Goal: Information Seeking & Learning: Learn about a topic

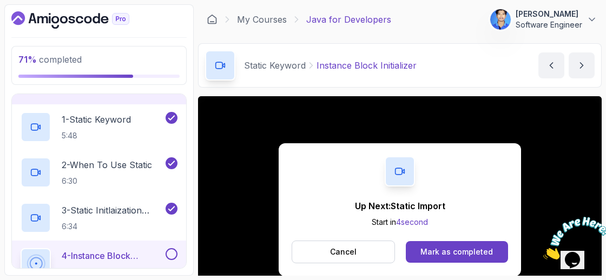
scroll to position [132, 0]
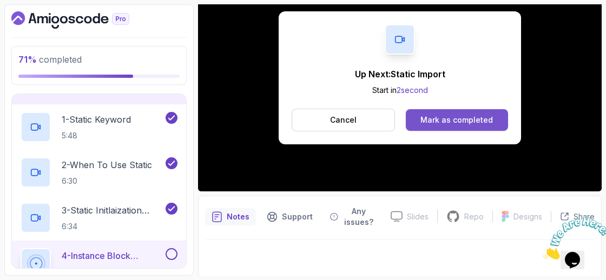
click at [463, 125] on button "Mark as completed" at bounding box center [457, 120] width 102 height 22
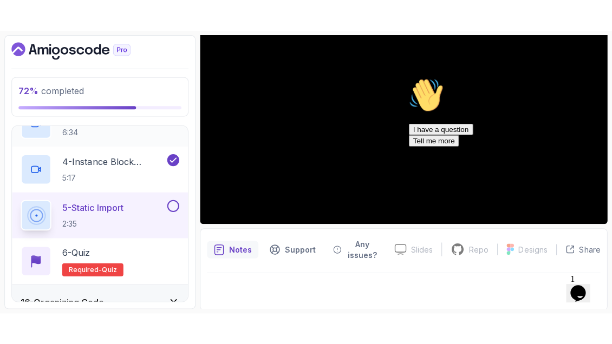
scroll to position [644, 0]
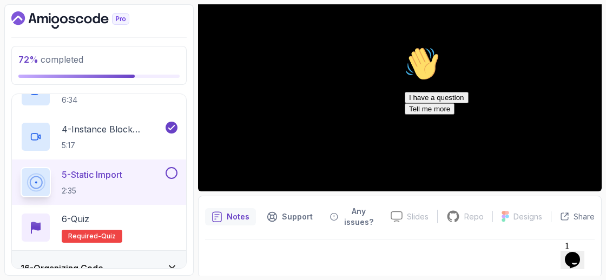
click at [589, 47] on div "Chat attention grabber" at bounding box center [502, 47] width 195 height 0
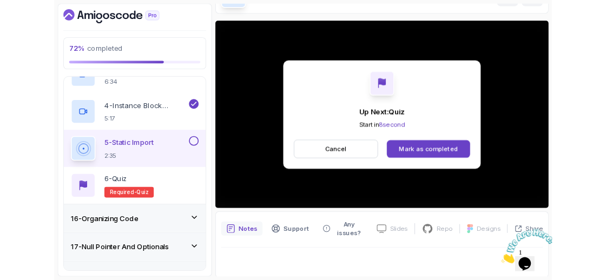
scroll to position [132, 0]
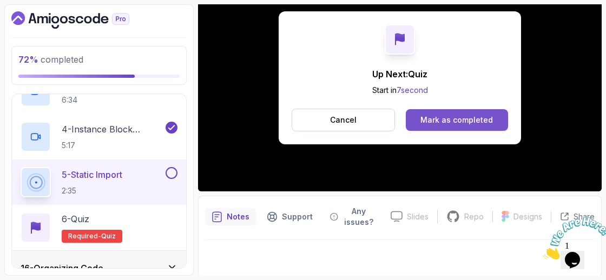
click at [464, 119] on div "Mark as completed" at bounding box center [457, 120] width 73 height 11
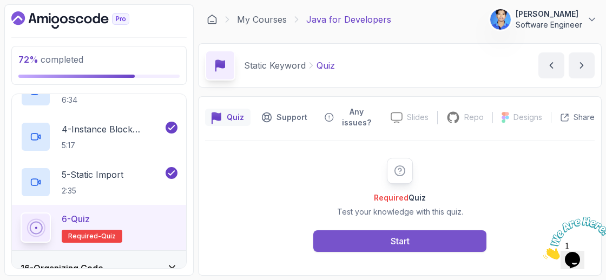
click at [380, 237] on button "Start" at bounding box center [399, 242] width 173 height 22
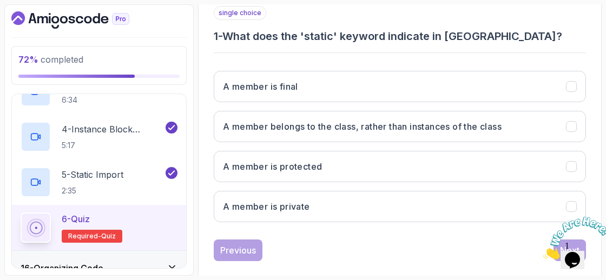
scroll to position [225, 0]
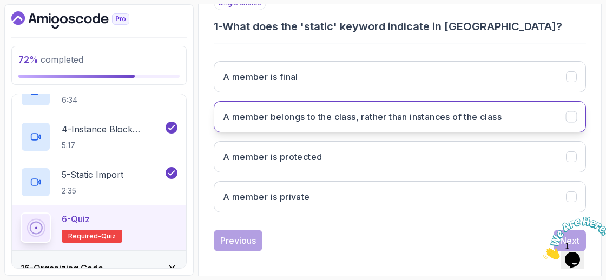
click at [347, 120] on h3 "A member belongs to the class, rather than instances of the class" at bounding box center [362, 116] width 279 height 13
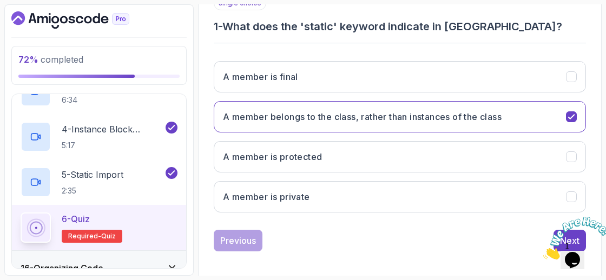
scroll to position [227, 0]
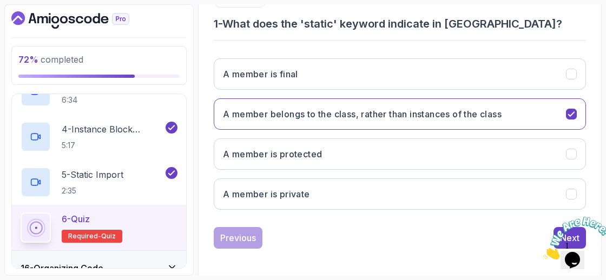
click at [543, 252] on icon "Close" at bounding box center [543, 256] width 0 height 9
click at [568, 232] on div "Next" at bounding box center [569, 238] width 19 height 13
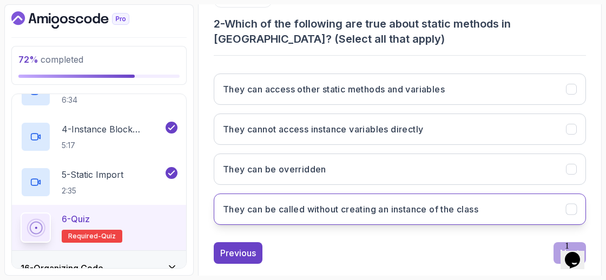
click at [408, 209] on h3 "They can be called without creating an instance of the class" at bounding box center [350, 209] width 255 height 13
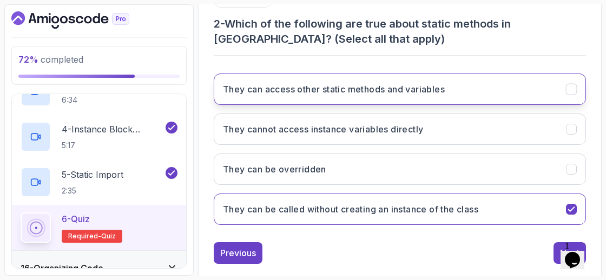
click at [471, 85] on button "They can access other static methods and variables" at bounding box center [400, 89] width 372 height 31
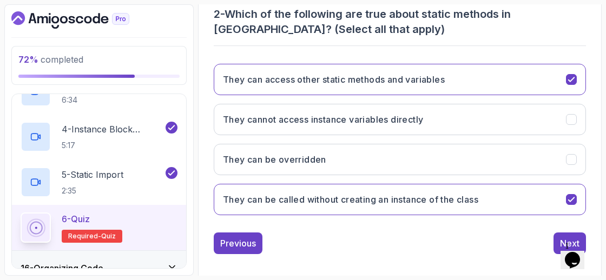
scroll to position [242, 0]
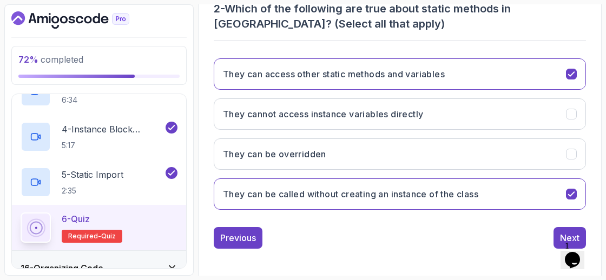
click at [565, 241] on div "1 Opens Chat This icon Opens the chat window." at bounding box center [578, 246] width 26 height 10
click at [562, 227] on button "Next" at bounding box center [570, 238] width 32 height 22
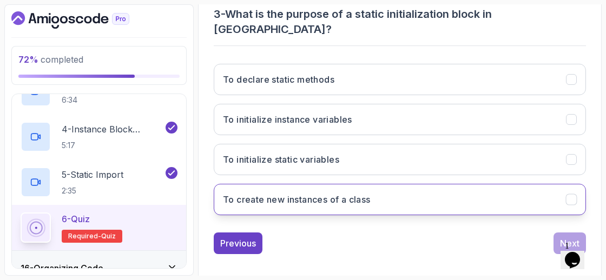
scroll to position [227, 0]
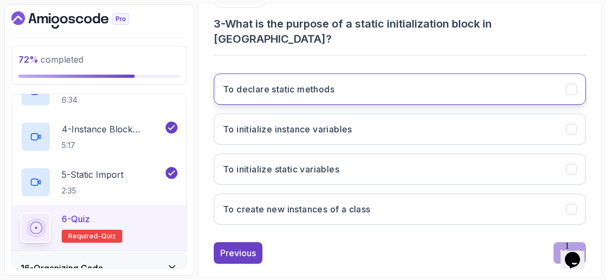
click at [373, 74] on button "To declare static methods" at bounding box center [400, 89] width 372 height 31
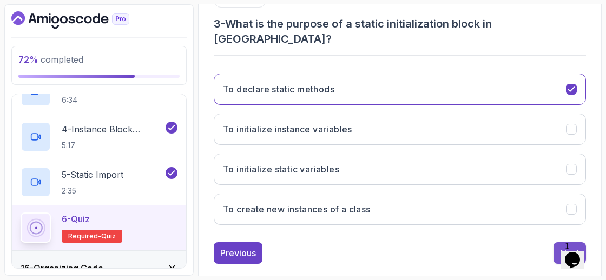
click at [575, 242] on button "Next" at bounding box center [570, 253] width 32 height 22
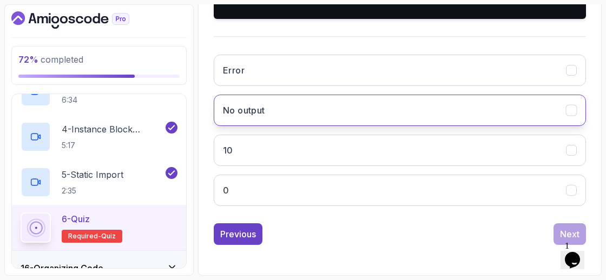
scroll to position [376, 0]
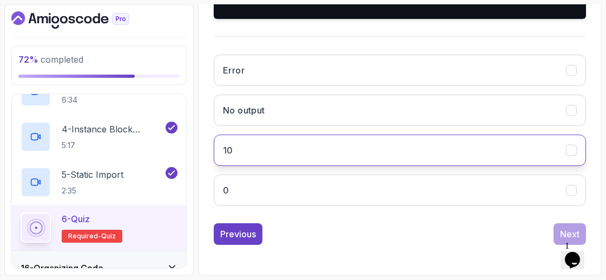
click at [439, 161] on button "10" at bounding box center [400, 150] width 372 height 31
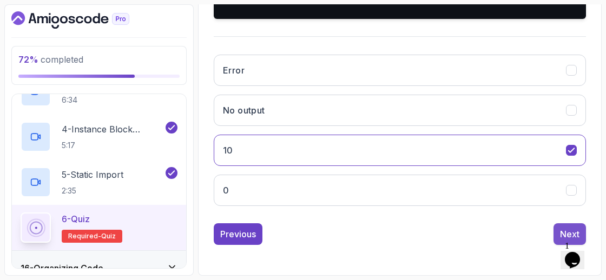
click at [565, 228] on div "Next" at bounding box center [569, 234] width 19 height 13
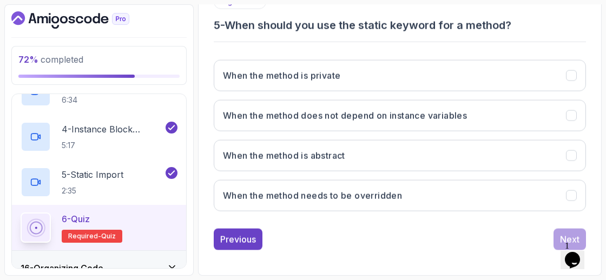
scroll to position [227, 0]
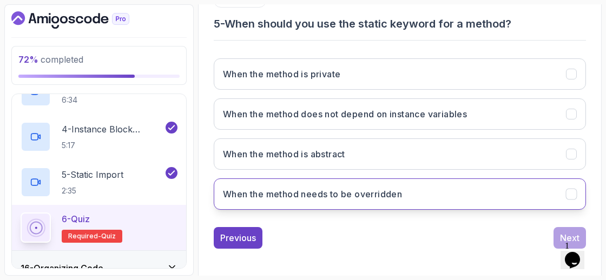
click at [445, 179] on button "When the method needs to be overridden" at bounding box center [400, 194] width 372 height 31
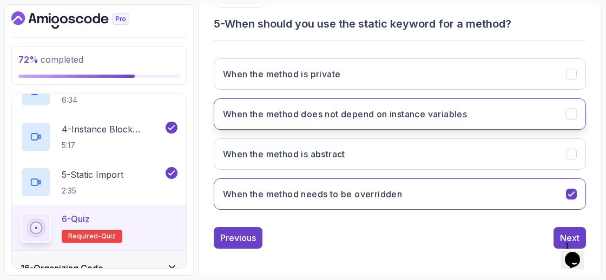
click at [449, 108] on h3 "When the method does not depend on instance variables" at bounding box center [345, 114] width 244 height 13
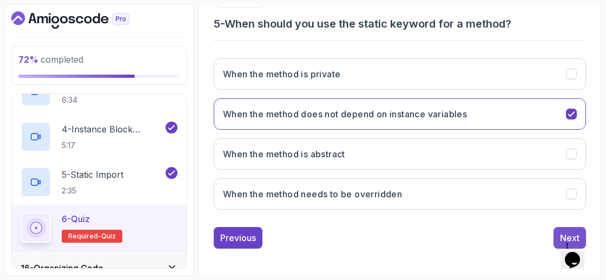
click at [566, 232] on div "Next" at bounding box center [569, 238] width 19 height 13
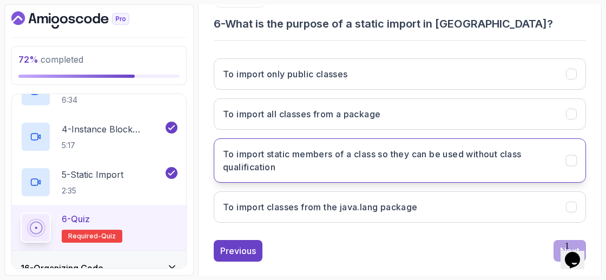
click at [377, 167] on h3 "To import static members of a class so they can be used without class qualifica…" at bounding box center [388, 161] width 330 height 26
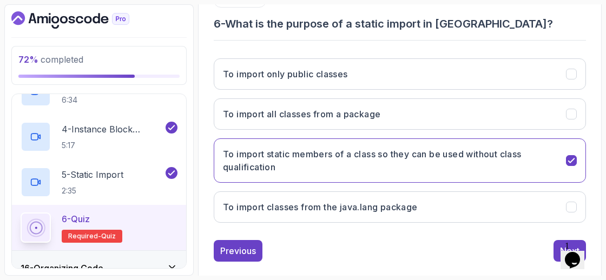
scroll to position [240, 0]
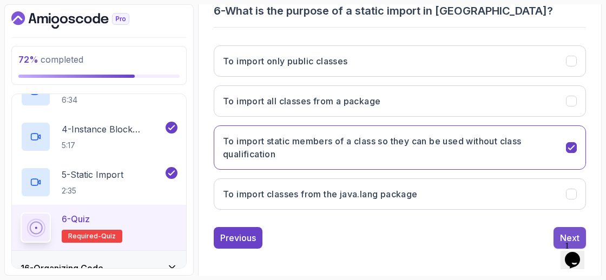
click at [557, 231] on button "Next" at bounding box center [570, 238] width 32 height 22
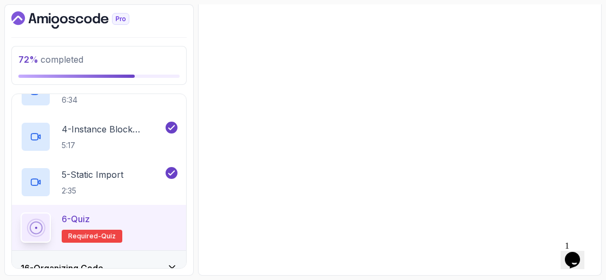
scroll to position [227, 0]
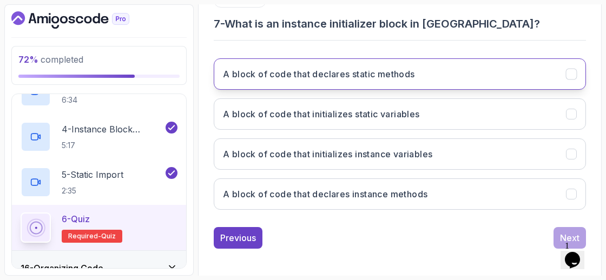
click at [470, 80] on button "A block of code that declares static methods" at bounding box center [400, 73] width 372 height 31
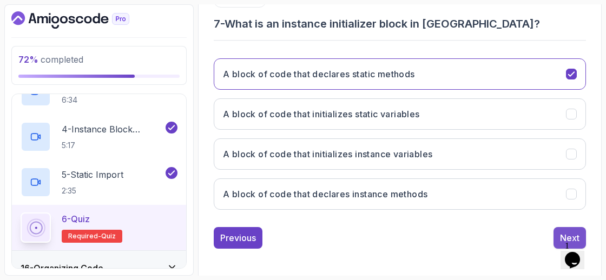
click at [559, 232] on button "Next" at bounding box center [570, 238] width 32 height 22
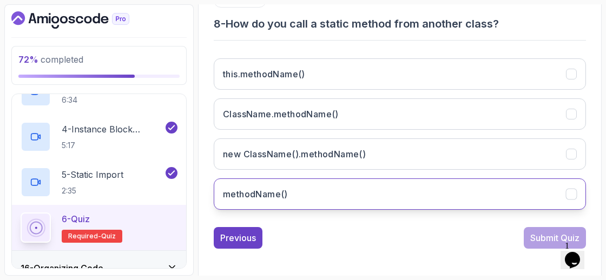
click at [386, 182] on button "methodName()" at bounding box center [400, 194] width 372 height 31
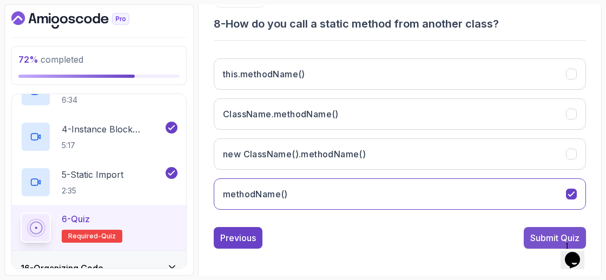
click at [533, 232] on div "Submit Quiz" at bounding box center [554, 238] width 49 height 13
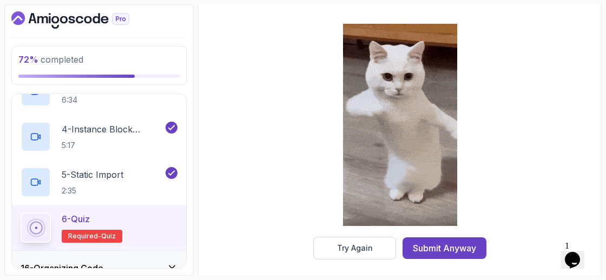
scroll to position [247, 0]
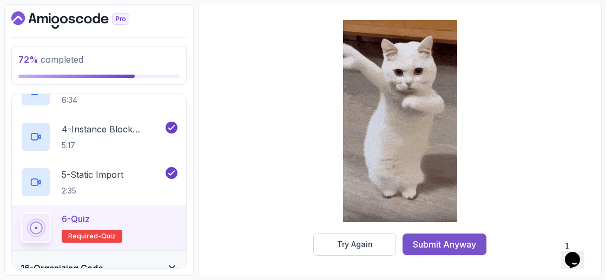
click at [443, 244] on div "Submit Anyway" at bounding box center [444, 244] width 63 height 13
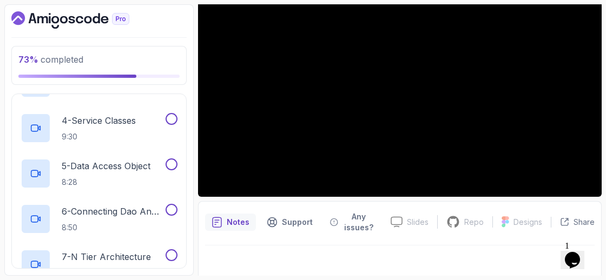
scroll to position [71, 0]
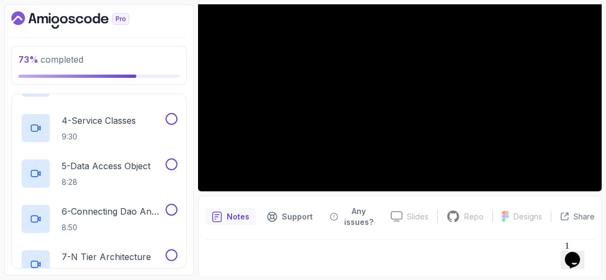
scroll to position [71, 0]
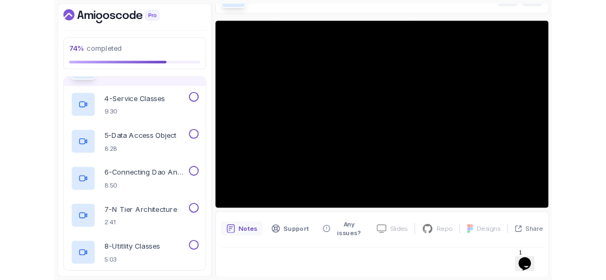
scroll to position [132, 0]
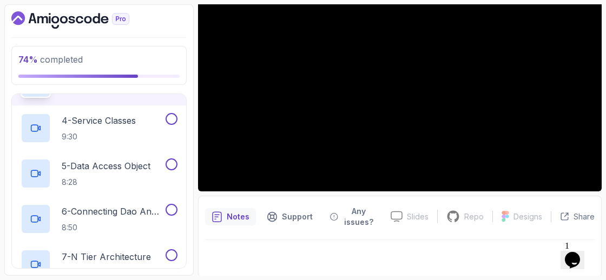
click at [64, 16] on icon "Dashboard" at bounding box center [64, 20] width 8 height 8
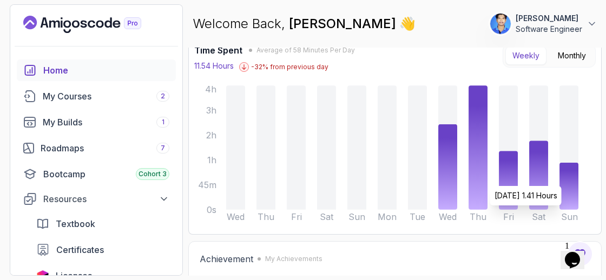
scroll to position [76, 0]
